Goal: Task Accomplishment & Management: Complete application form

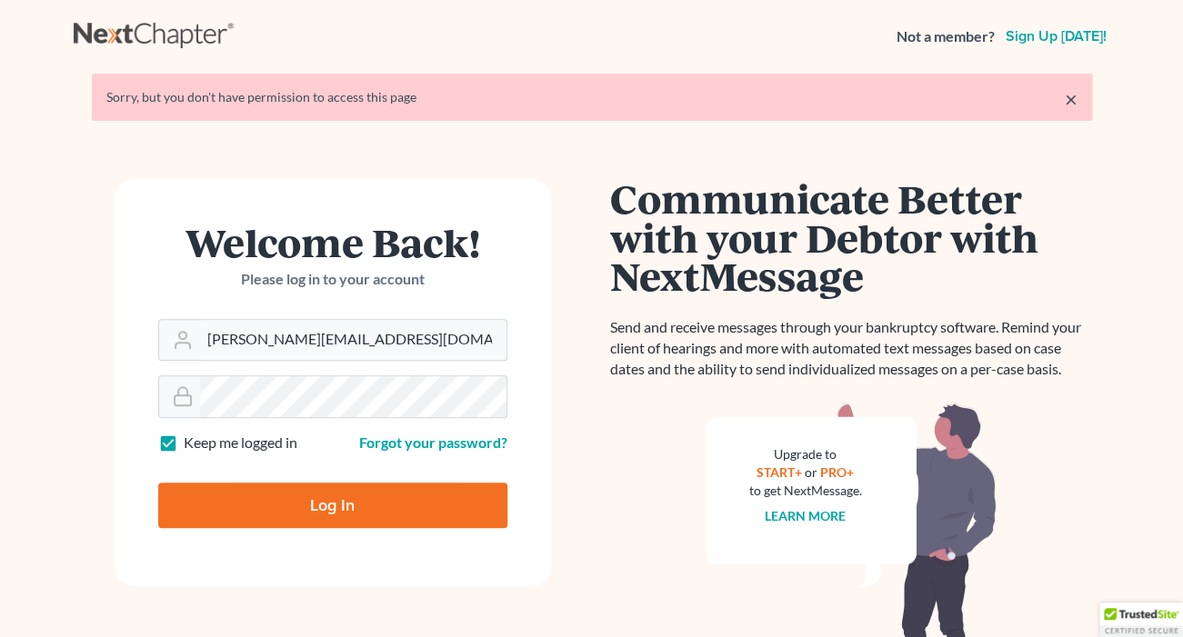
click at [350, 511] on input "Log In" at bounding box center [332, 505] width 349 height 45
type input "Thinking..."
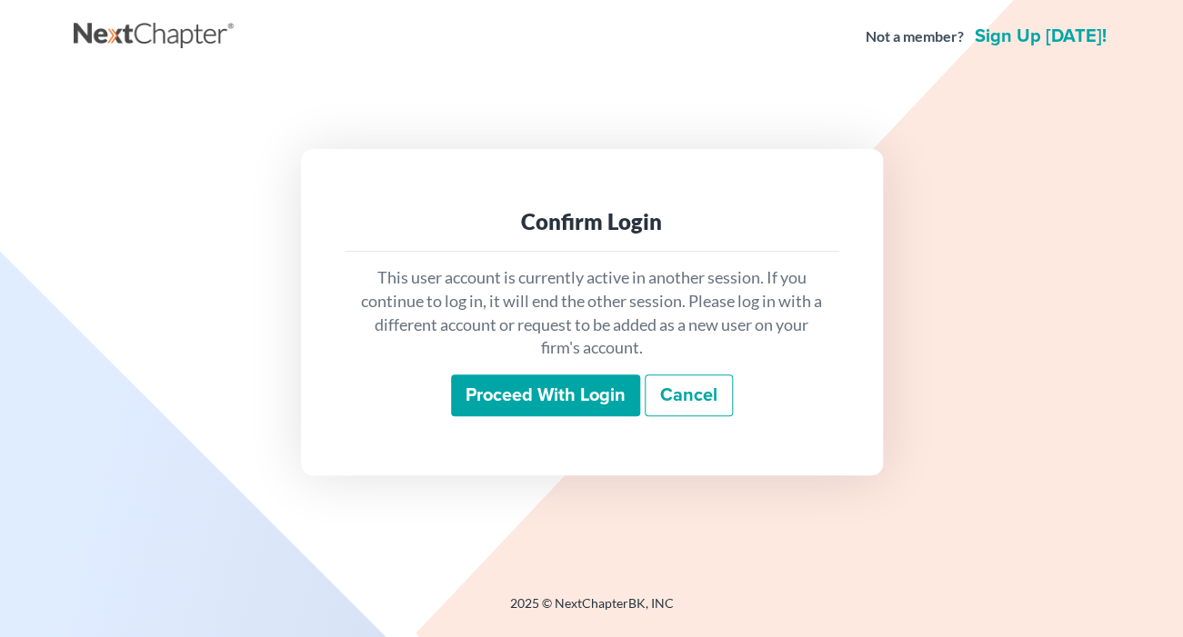
click at [583, 399] on input "Proceed with login" at bounding box center [545, 395] width 189 height 42
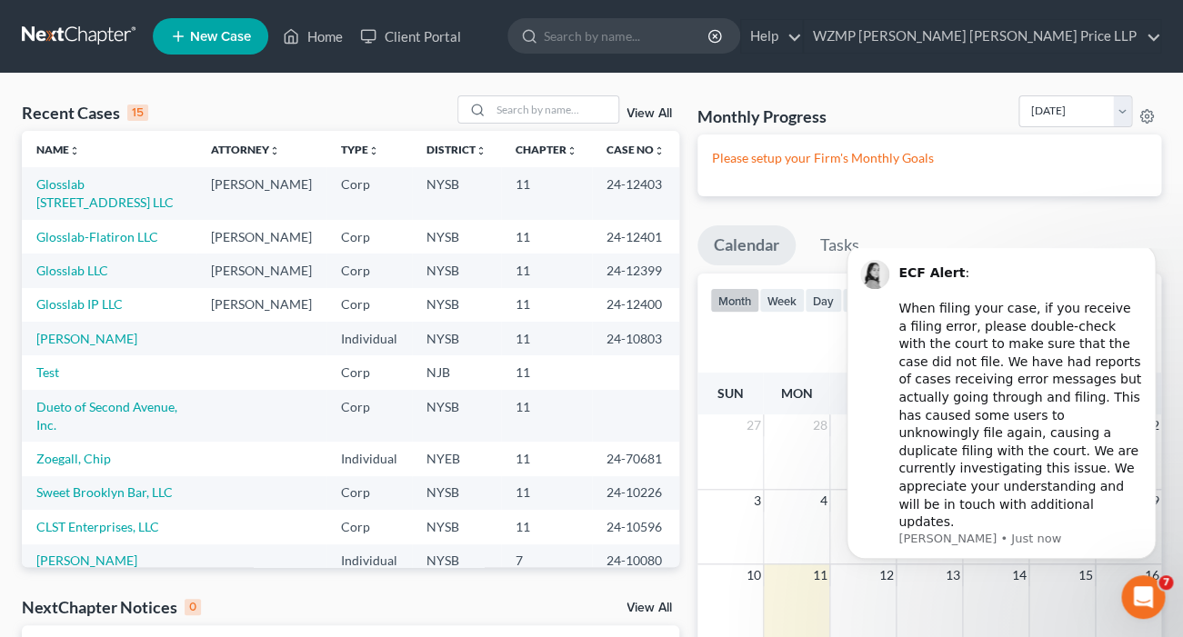
click at [205, 40] on span "New Case" at bounding box center [220, 37] width 61 height 14
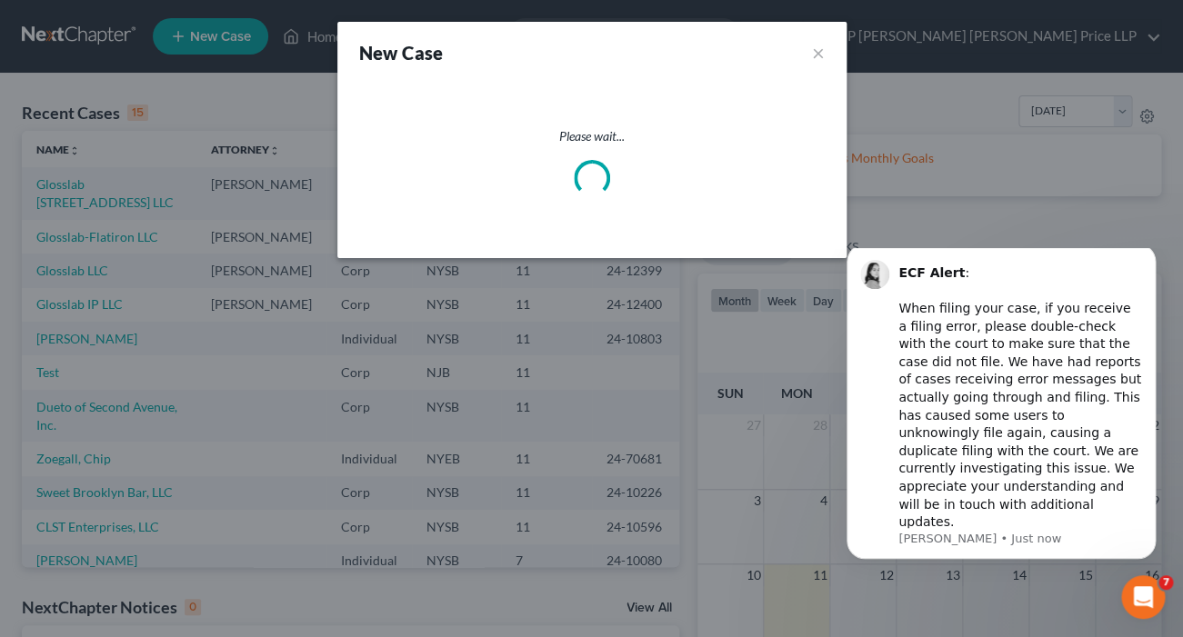
select select "55"
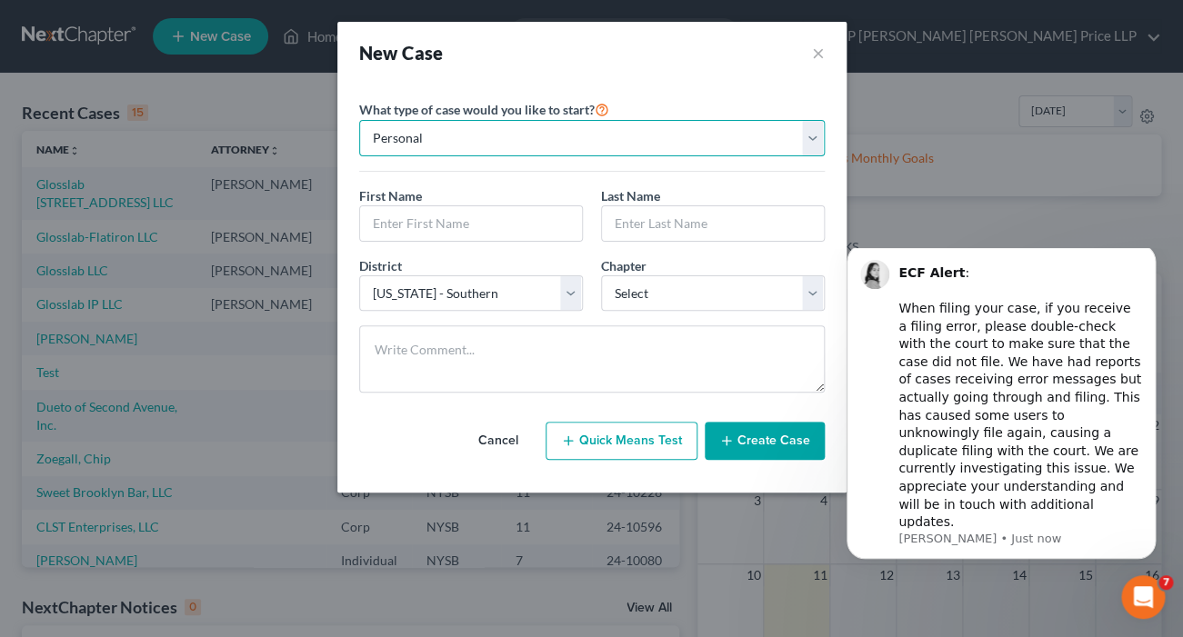
select select "1"
click option "Business" at bounding box center [0, 0] width 0 height 0
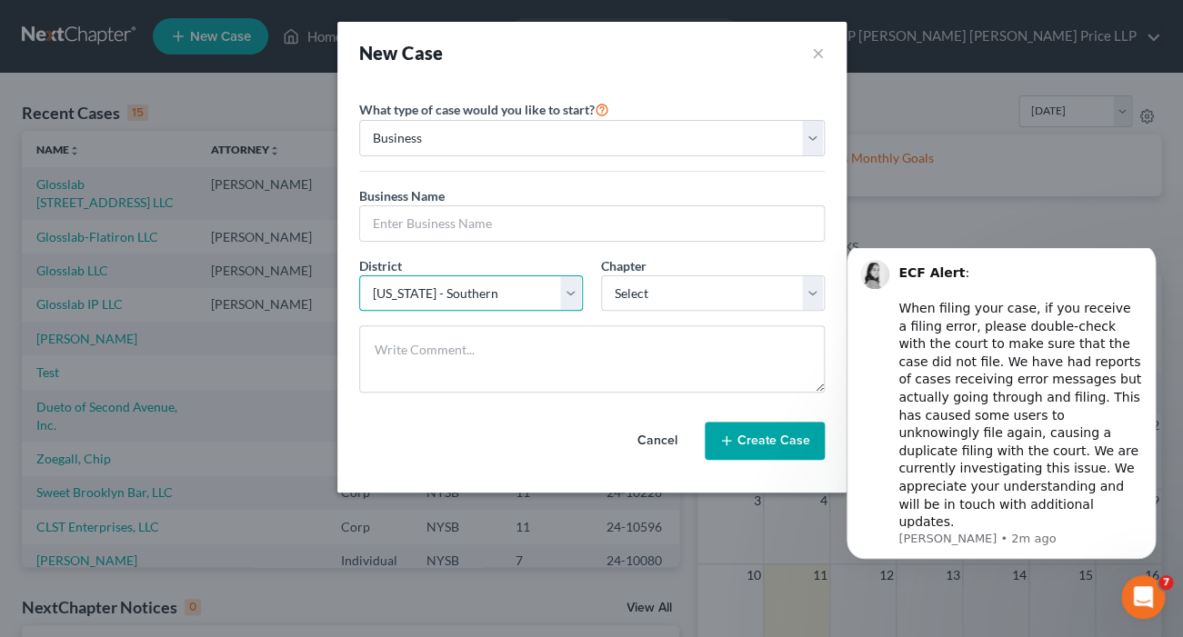
click at [359, 275] on select "Select Alabama - Middle Alabama - Northern Alabama - Southern Alaska Arizona Ar…" at bounding box center [471, 293] width 224 height 36
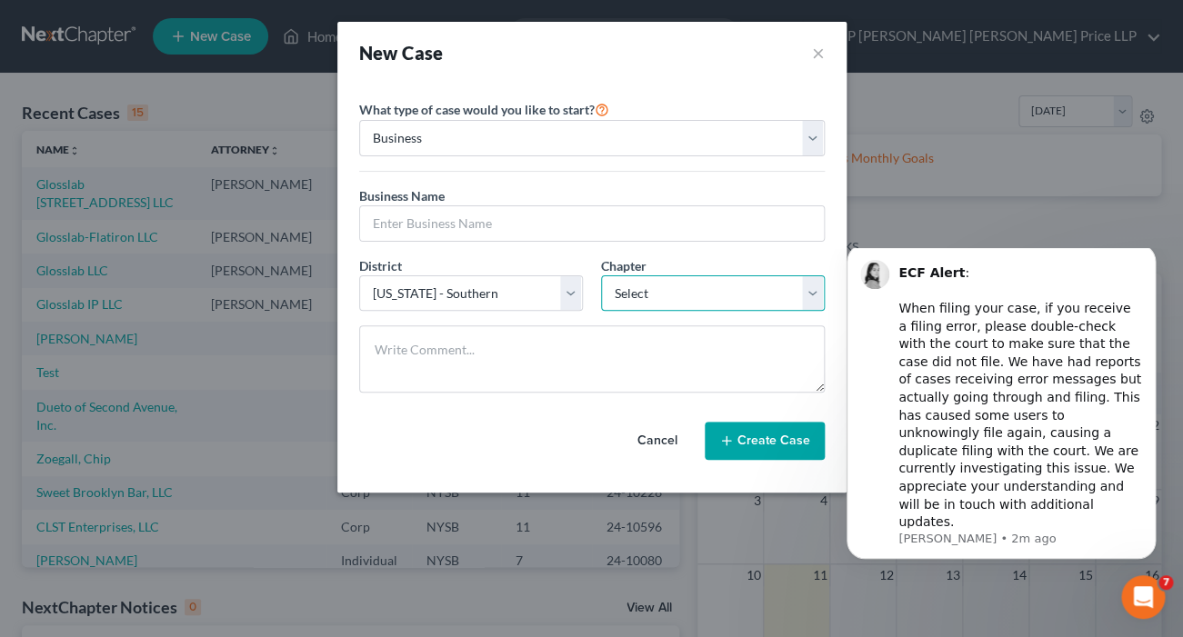
click at [601, 275] on select "Select 7 11 12" at bounding box center [713, 293] width 224 height 36
select select "1"
click option "11" at bounding box center [0, 0] width 0 height 0
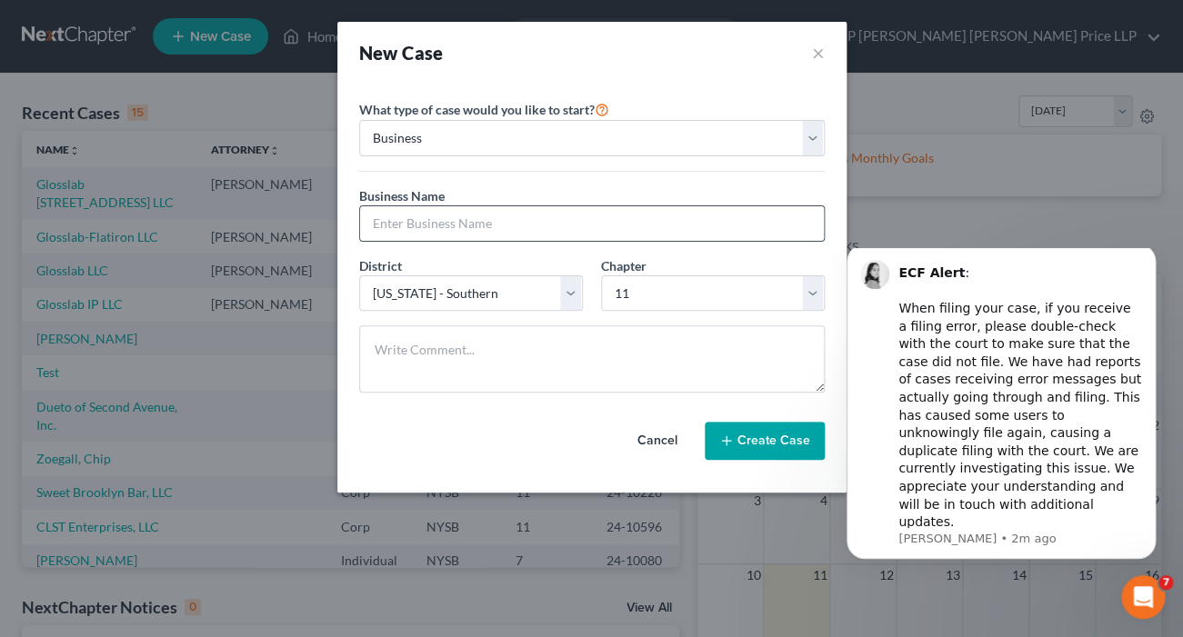
click at [425, 228] on input "text" at bounding box center [592, 223] width 464 height 35
type input "Casual 21 Inc."
